Goal: Find specific page/section: Find specific page/section

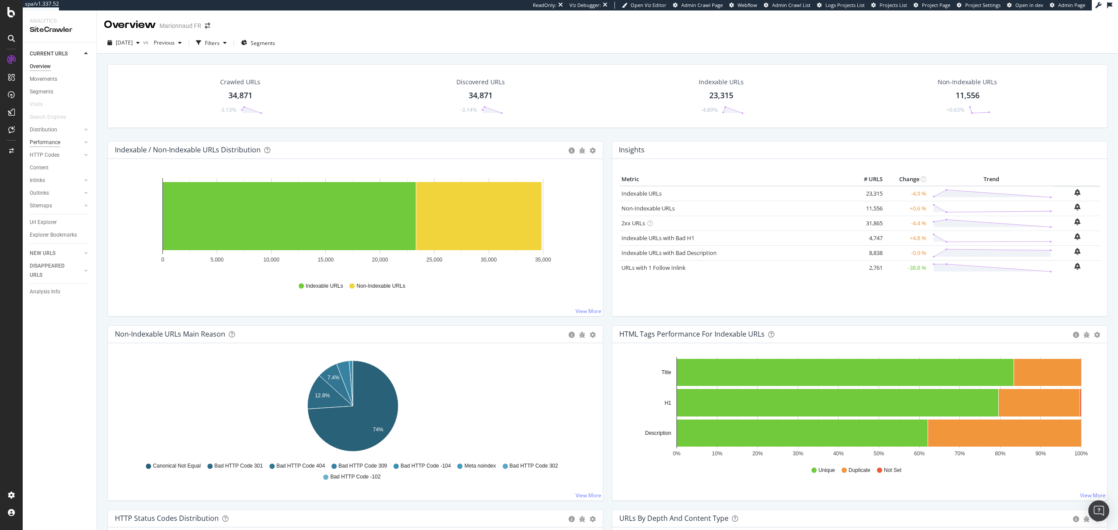
click at [49, 140] on div "Performance" at bounding box center [45, 142] width 31 height 9
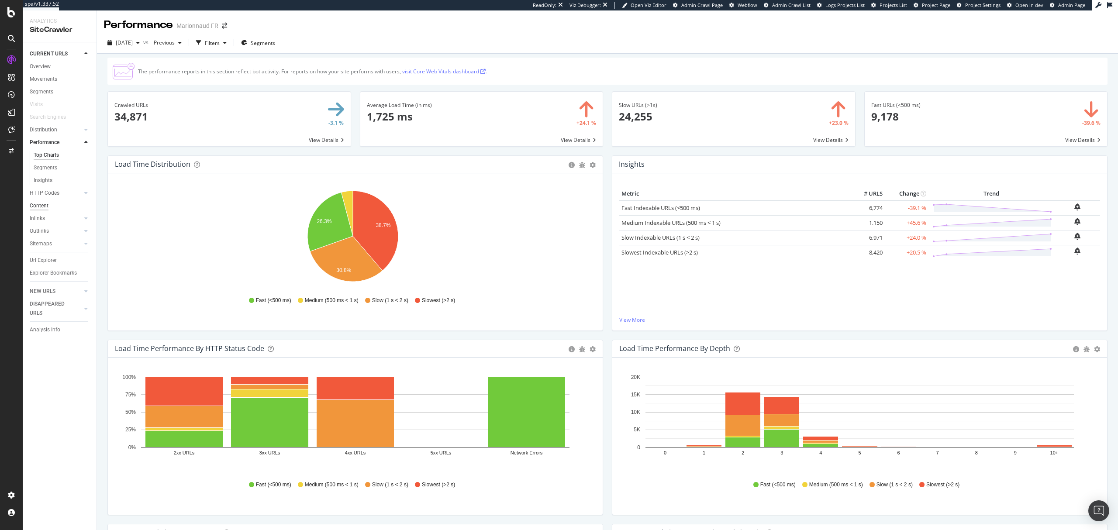
click at [44, 207] on div "Content" at bounding box center [39, 205] width 19 height 9
